Goal: Register for event/course

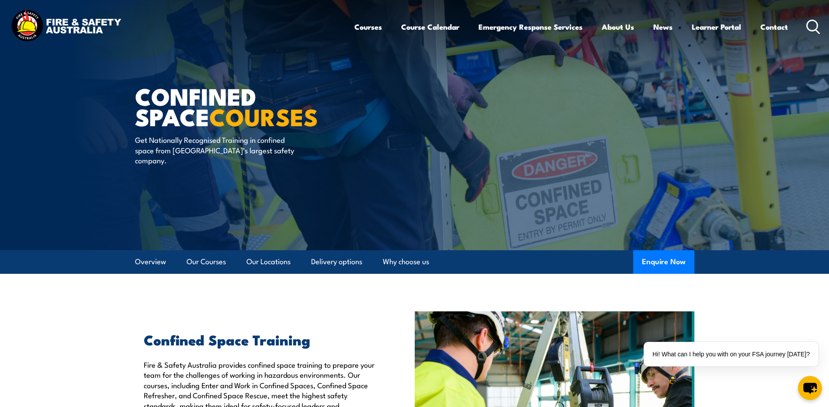
click at [810, 23] on icon at bounding box center [813, 27] width 14 height 14
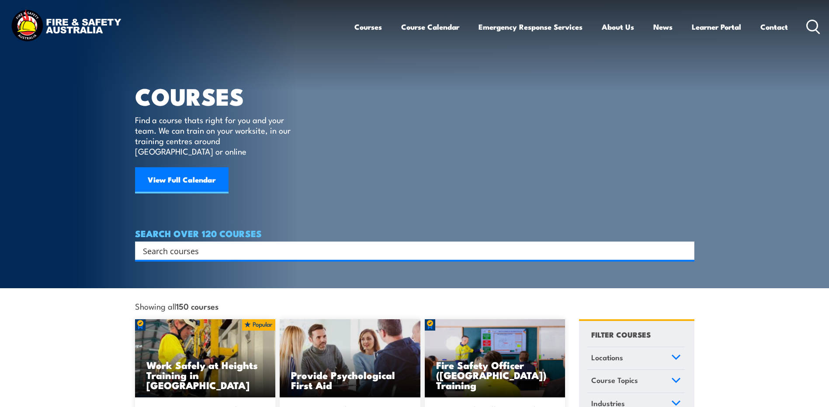
click at [164, 244] on input "Search input" at bounding box center [409, 250] width 532 height 13
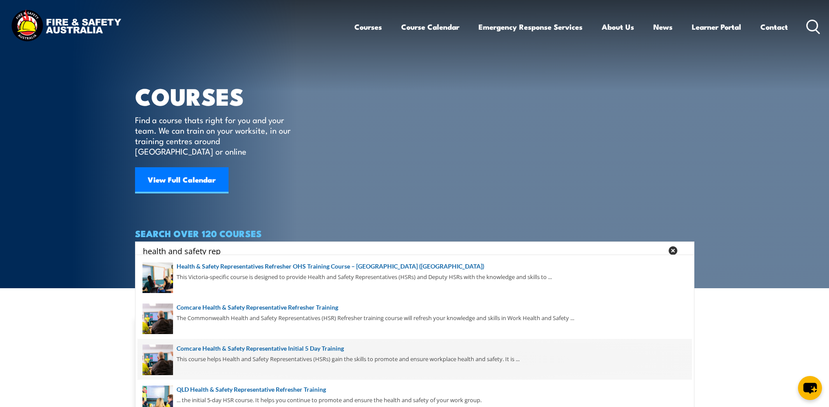
type input "health and safety rep"
click at [282, 350] on span at bounding box center [415, 359] width 554 height 41
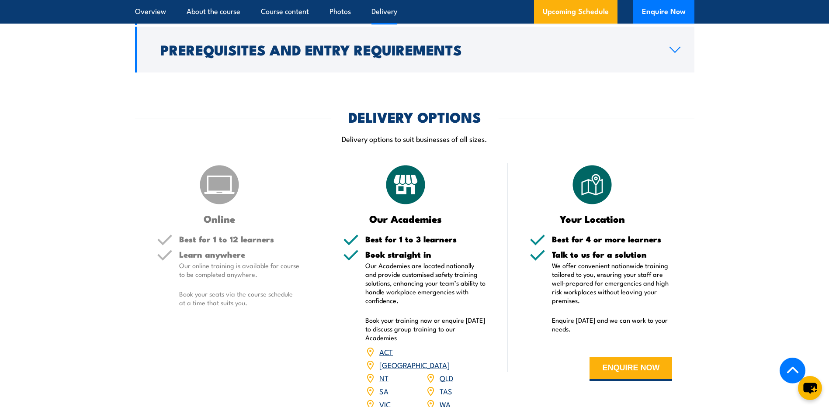
scroll to position [1093, 0]
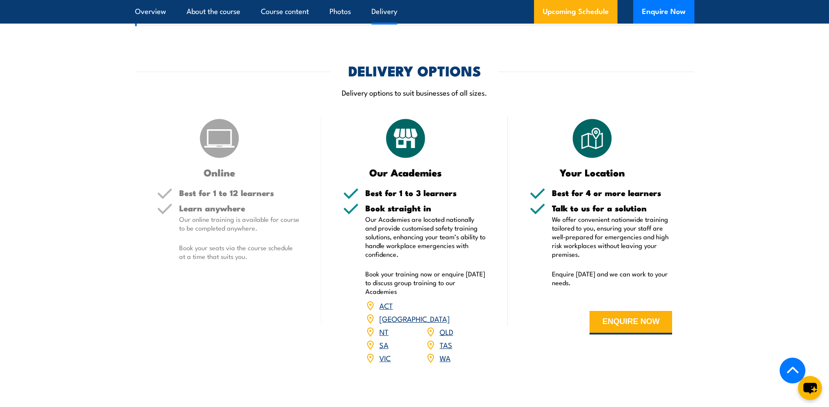
click at [445, 340] on link "TAS" at bounding box center [446, 345] width 13 height 10
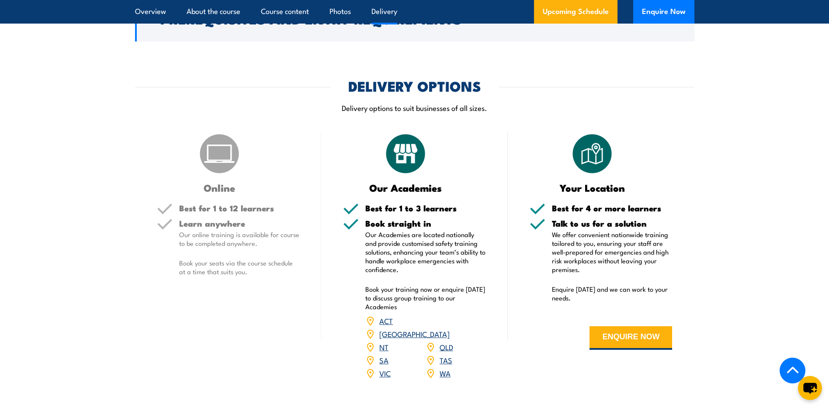
scroll to position [1056, 0]
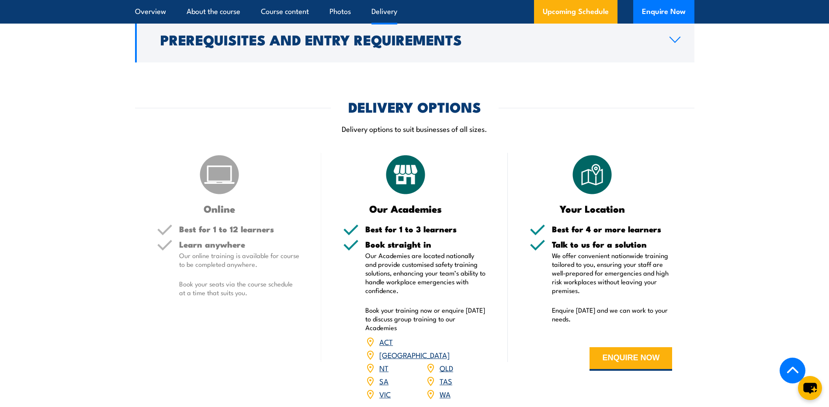
click at [212, 247] on h5 "Learn anywhere" at bounding box center [239, 244] width 121 height 8
